Goal: Navigation & Orientation: Find specific page/section

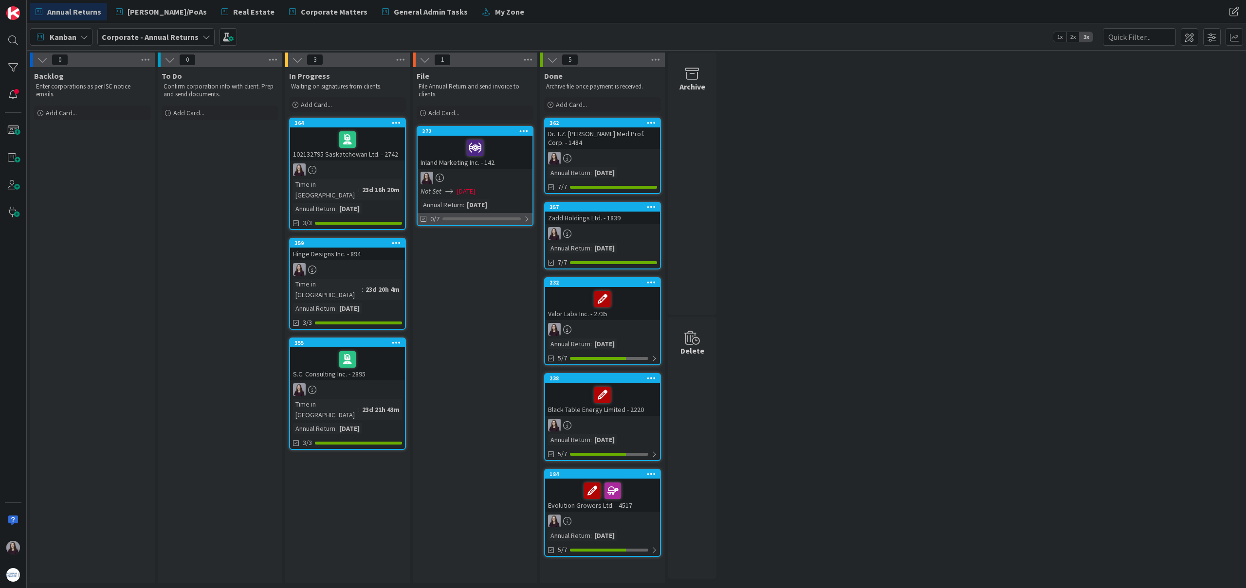
click at [524, 217] on div at bounding box center [527, 219] width 6 height 8
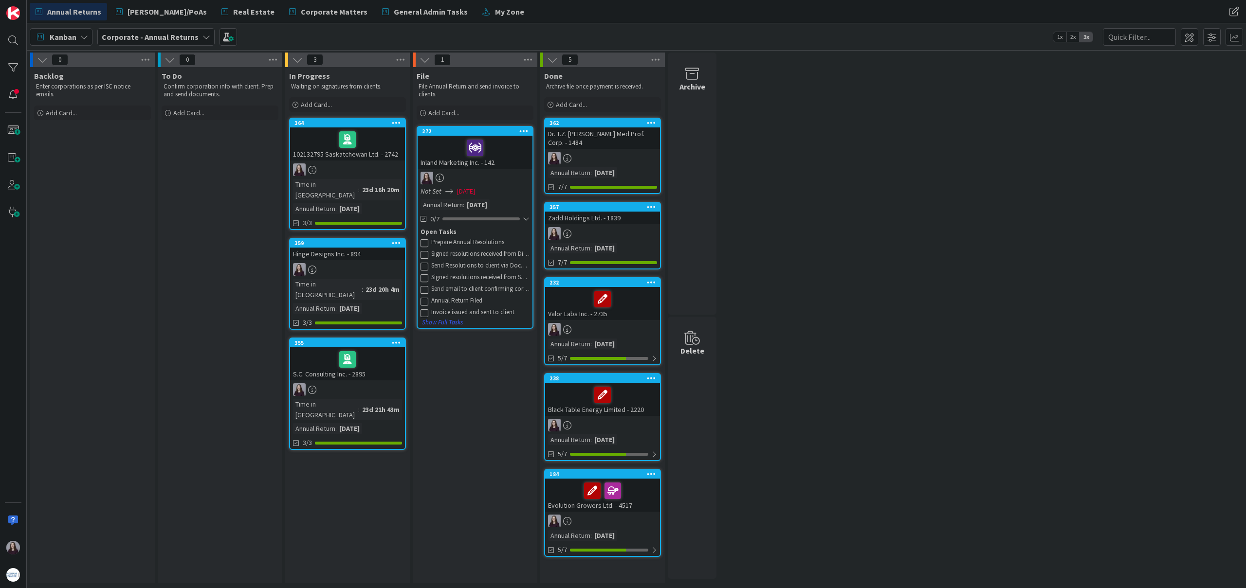
click at [445, 300] on div "Annual Return Filed" at bounding box center [480, 301] width 98 height 8
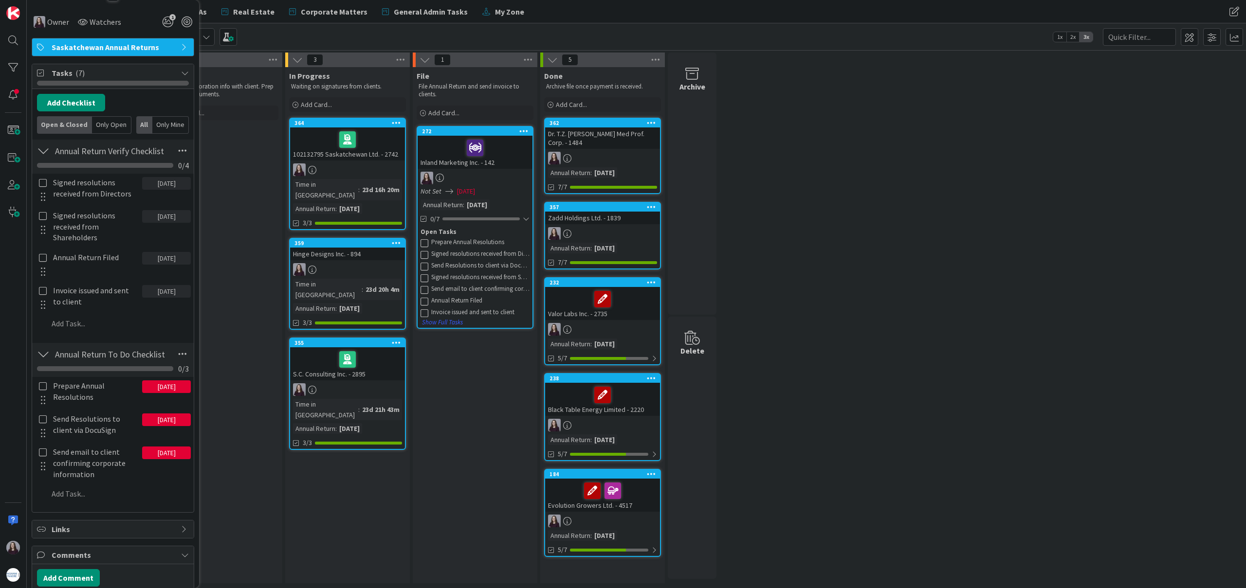
scroll to position [167, 0]
click at [424, 288] on icon at bounding box center [424, 290] width 8 height 8
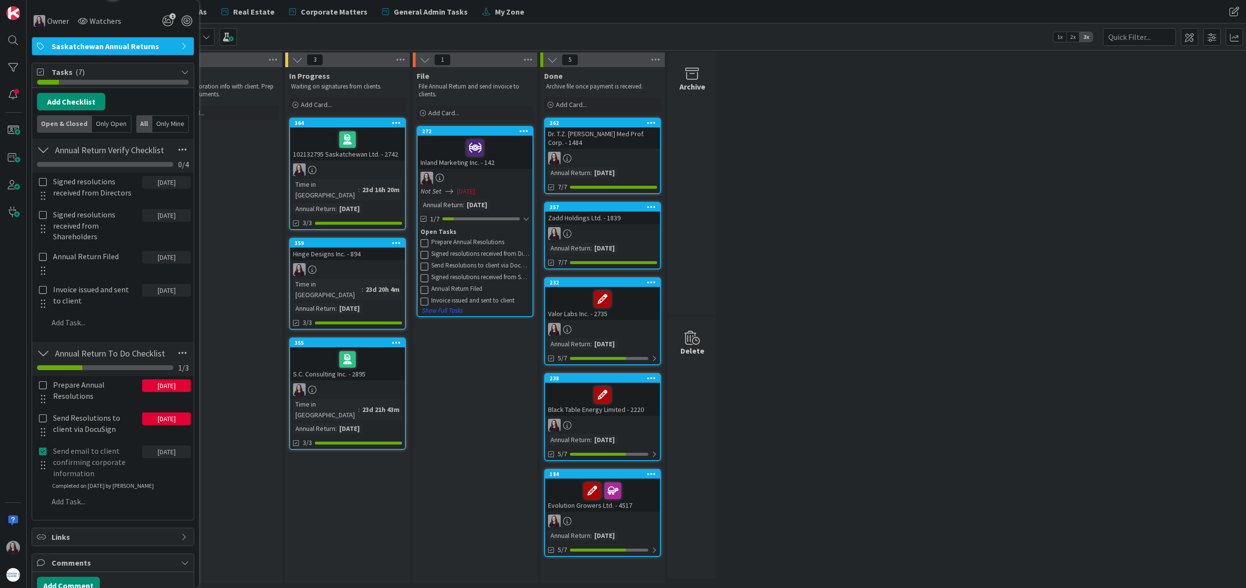
click at [424, 291] on icon at bounding box center [424, 290] width 8 height 8
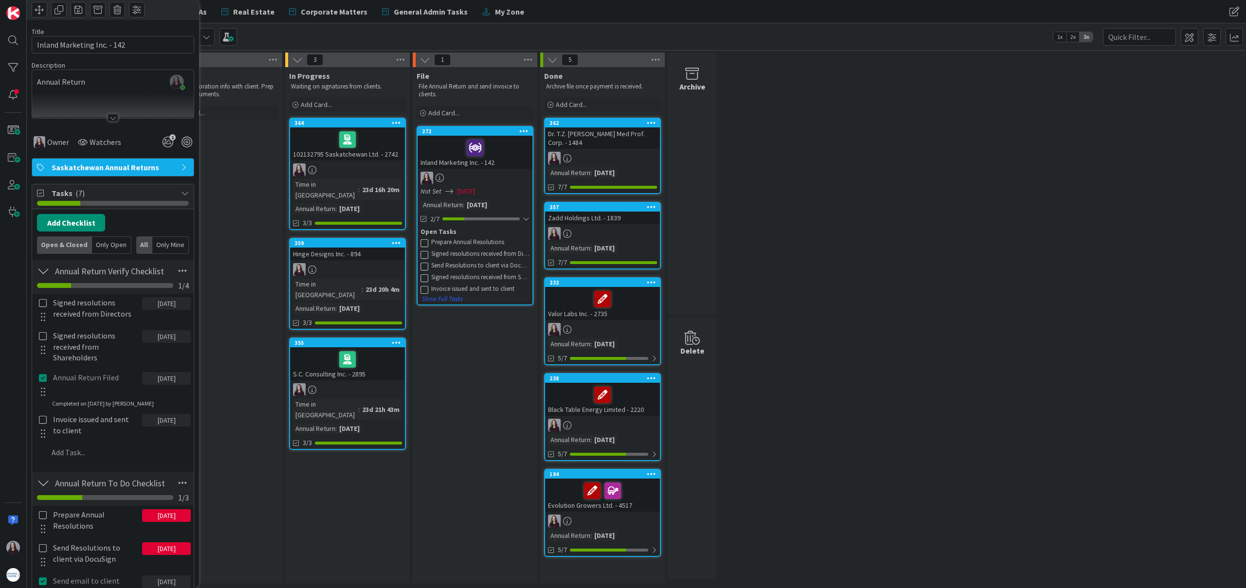
scroll to position [0, 0]
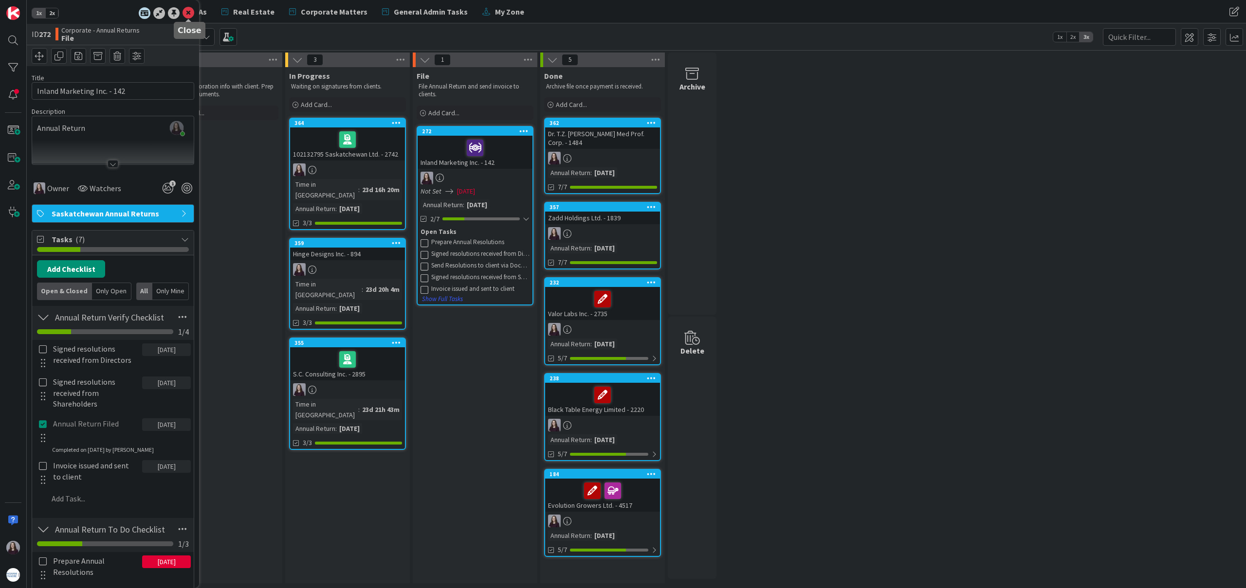
click at [183, 14] on icon at bounding box center [188, 13] width 12 height 12
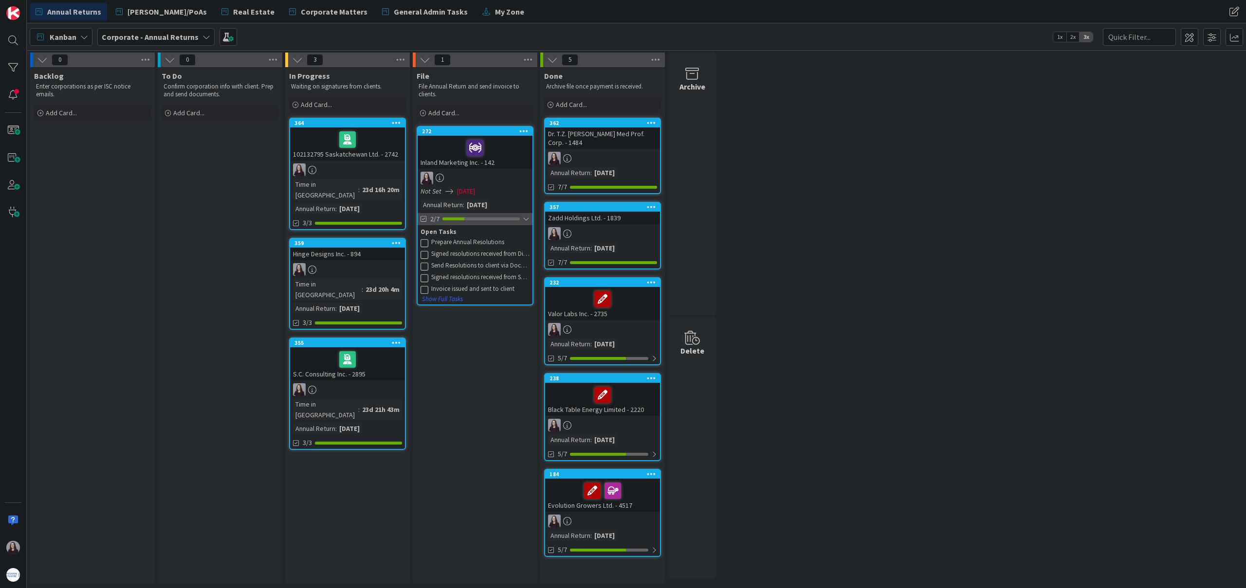
click at [525, 221] on div at bounding box center [526, 219] width 7 height 8
